Goal: Check status

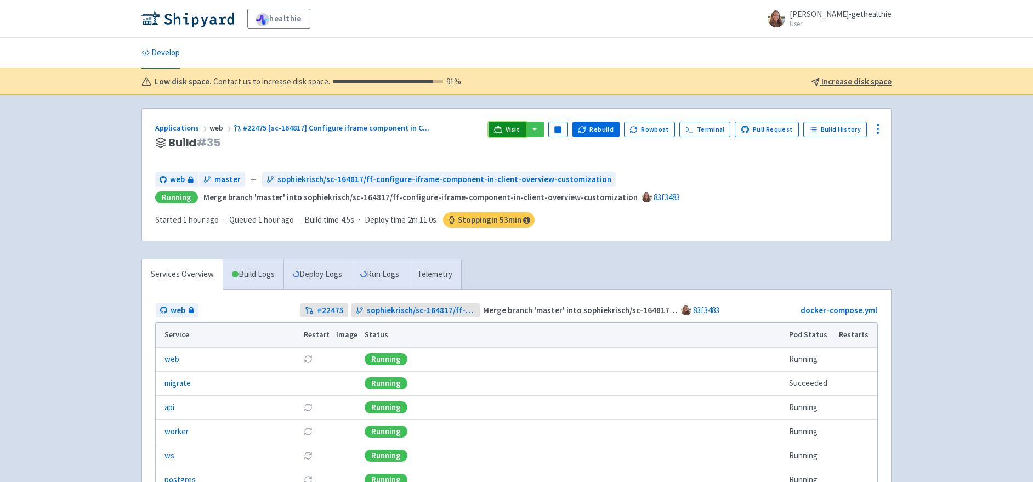
click at [513, 131] on link "Visit" at bounding box center [507, 129] width 37 height 15
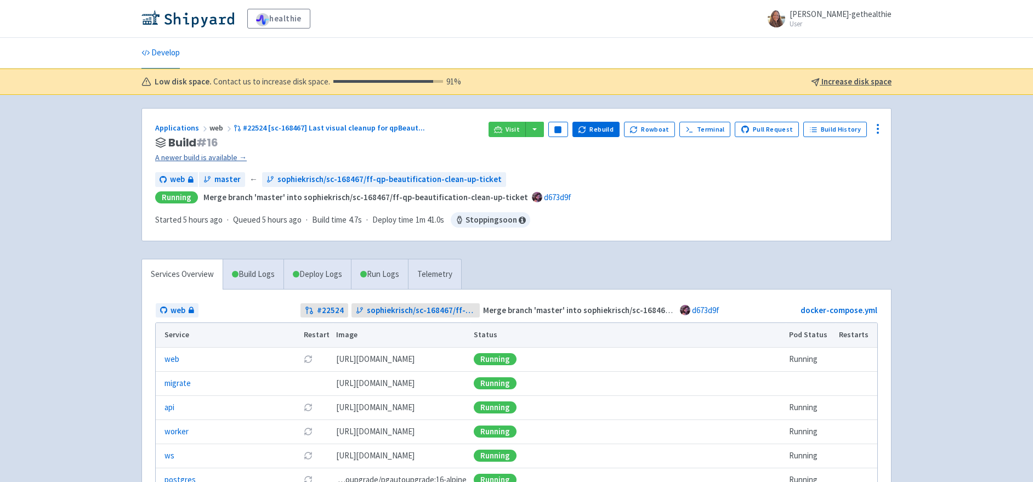
click at [224, 155] on link "A newer build is available →" at bounding box center [317, 157] width 325 height 13
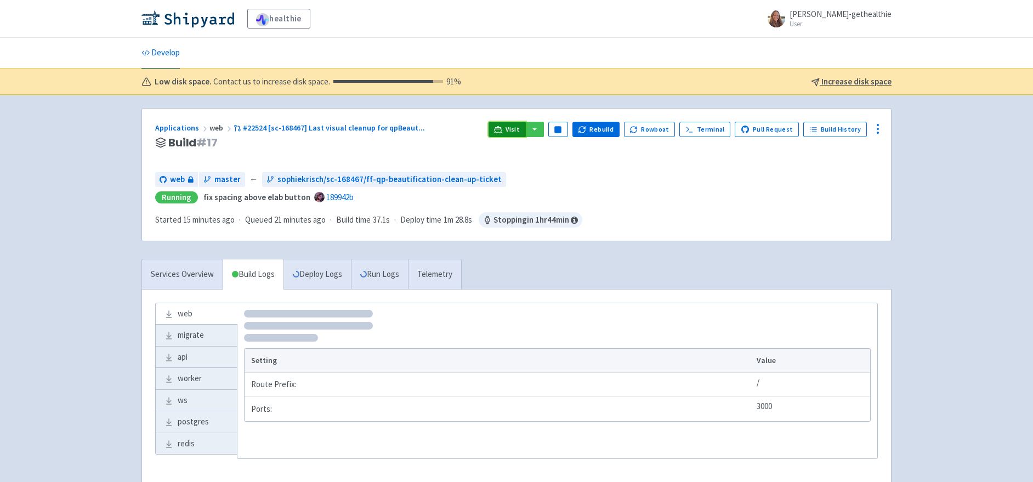
click at [502, 133] on icon at bounding box center [498, 130] width 8 height 8
